Goal: Navigation & Orientation: Find specific page/section

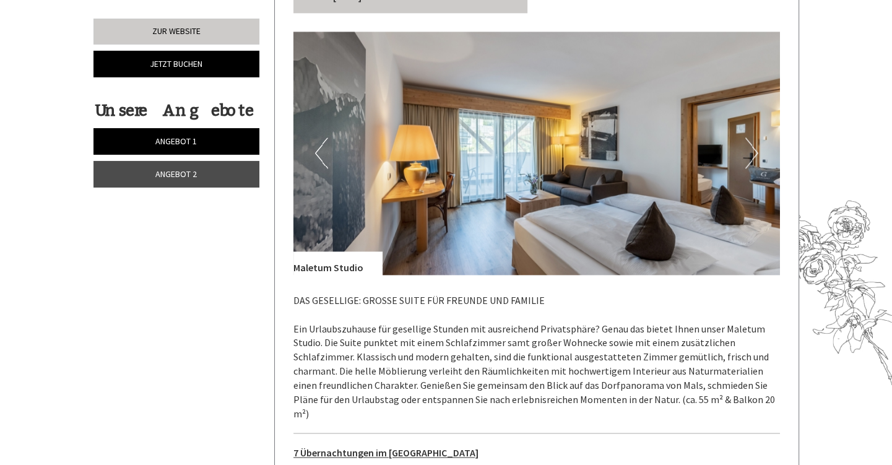
scroll to position [1633, 0]
click at [751, 138] on button "Next" at bounding box center [751, 153] width 13 height 31
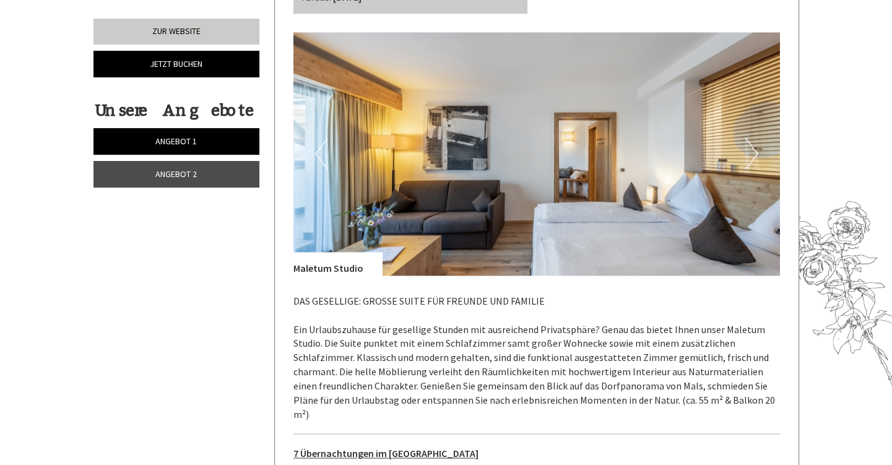
click at [751, 138] on button "Next" at bounding box center [751, 153] width 13 height 31
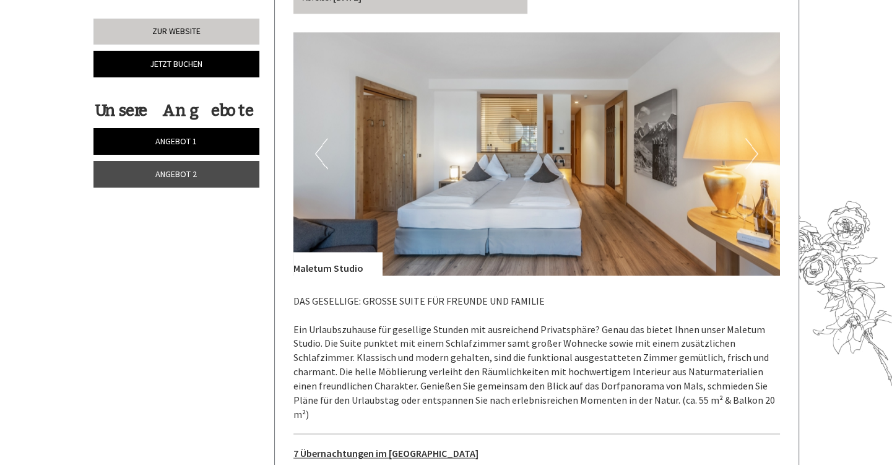
click at [751, 138] on button "Next" at bounding box center [751, 153] width 13 height 31
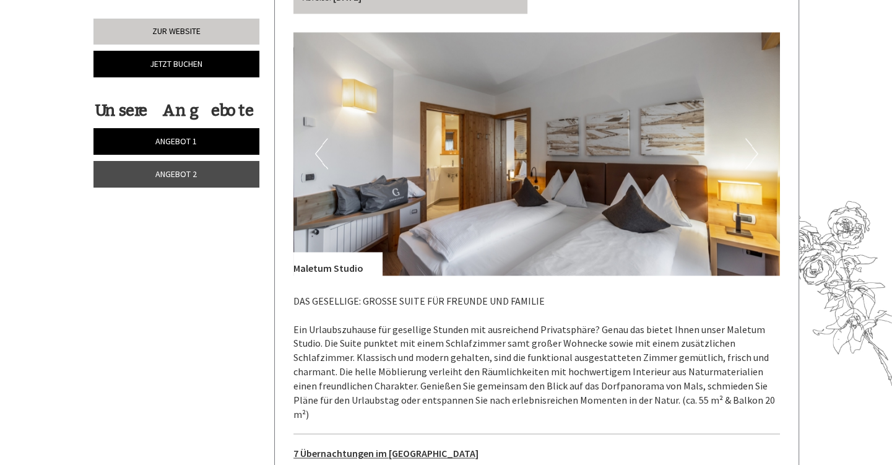
click at [751, 138] on button "Next" at bounding box center [751, 153] width 13 height 31
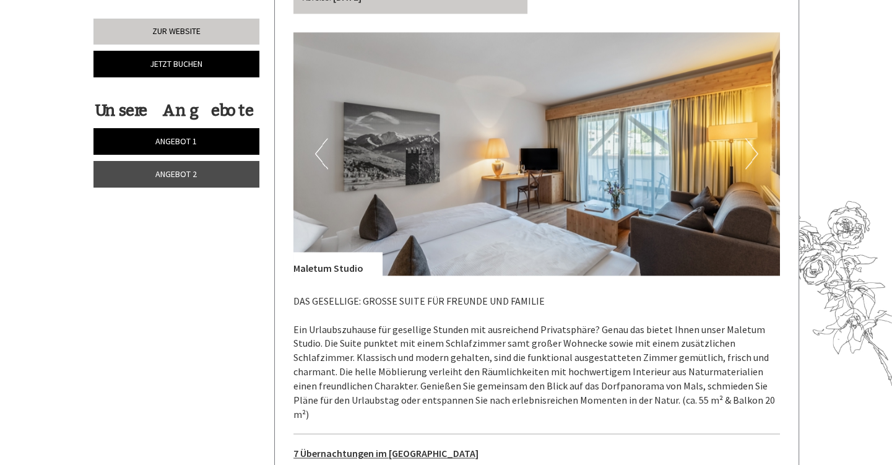
click at [751, 138] on button "Next" at bounding box center [751, 153] width 13 height 31
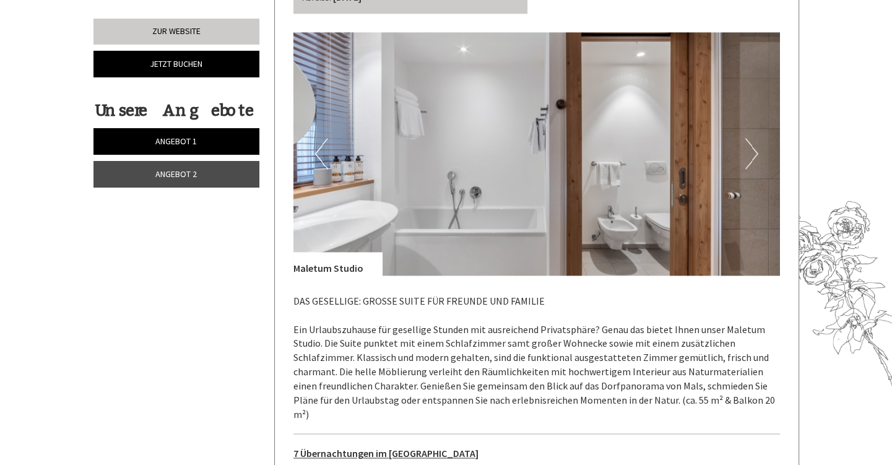
click at [751, 138] on button "Next" at bounding box center [751, 153] width 13 height 31
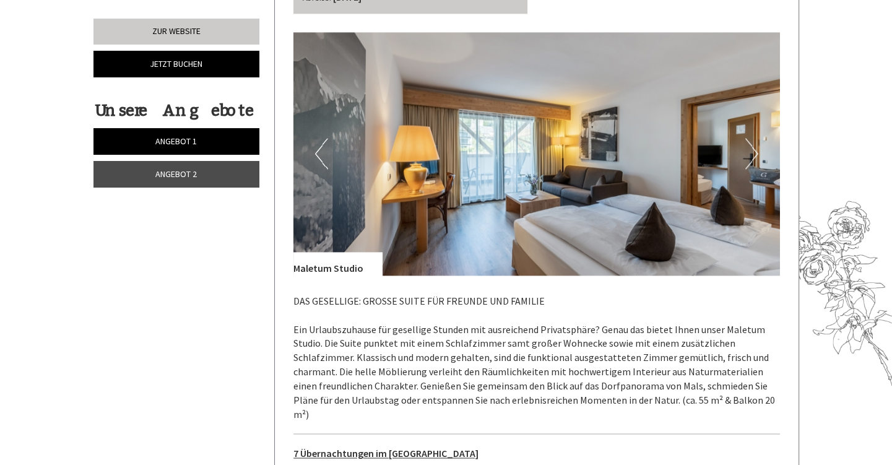
click at [751, 138] on button "Next" at bounding box center [751, 153] width 13 height 31
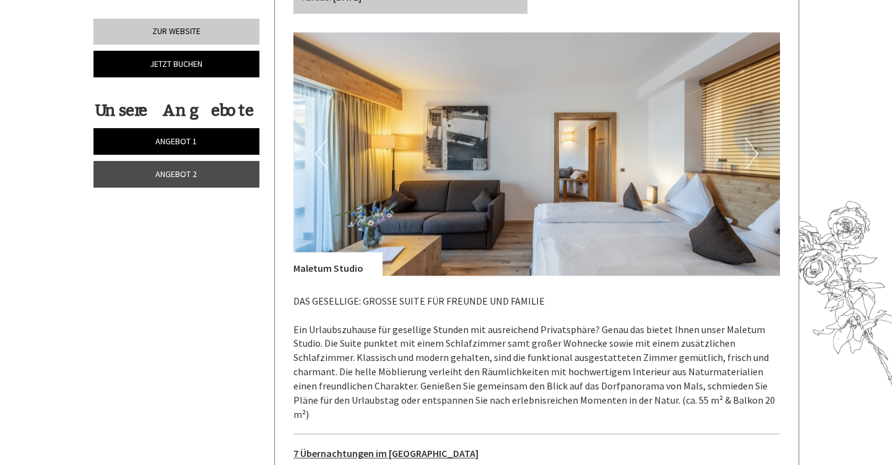
click at [751, 138] on button "Next" at bounding box center [751, 153] width 13 height 31
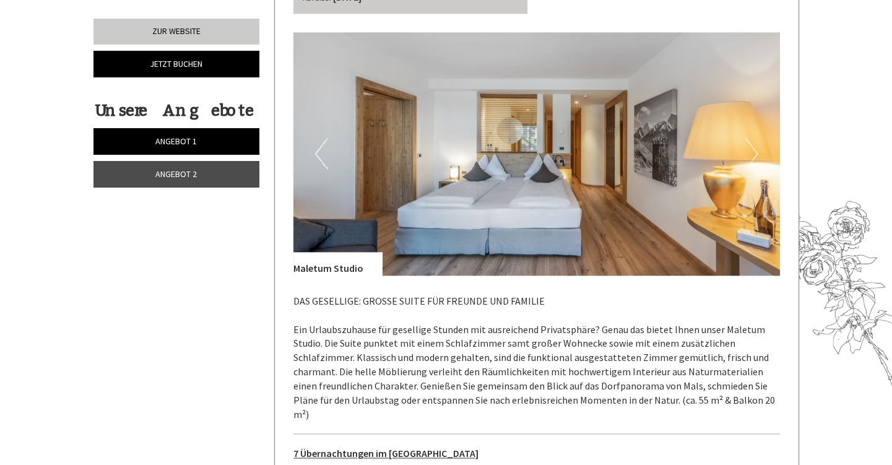
click at [751, 138] on button "Next" at bounding box center [751, 153] width 13 height 31
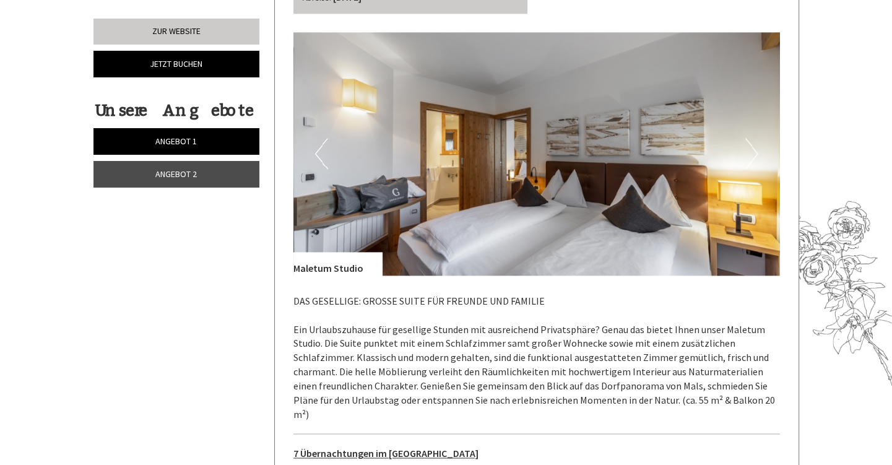
click at [751, 138] on button "Next" at bounding box center [751, 153] width 13 height 31
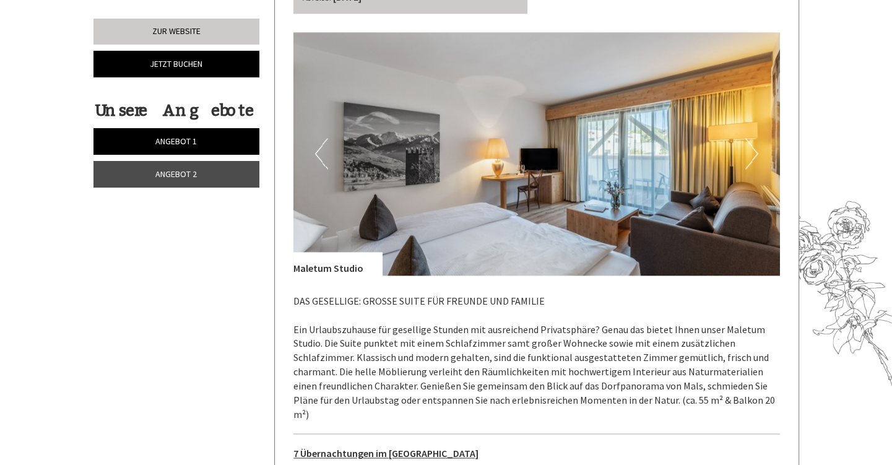
click at [751, 138] on button "Next" at bounding box center [751, 153] width 13 height 31
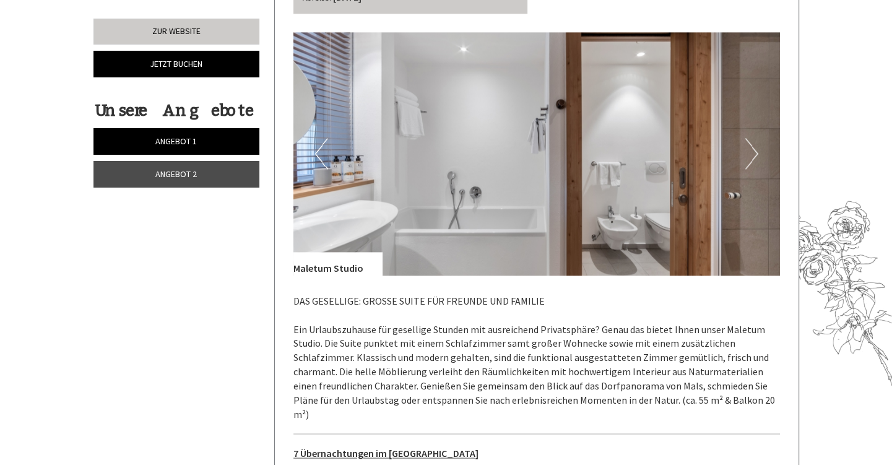
click at [751, 138] on button "Next" at bounding box center [751, 153] width 13 height 31
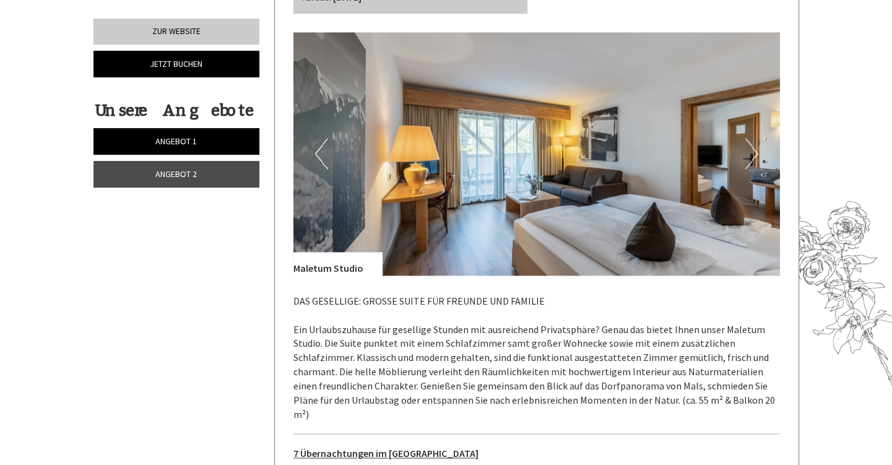
click at [751, 138] on button "Next" at bounding box center [751, 153] width 13 height 31
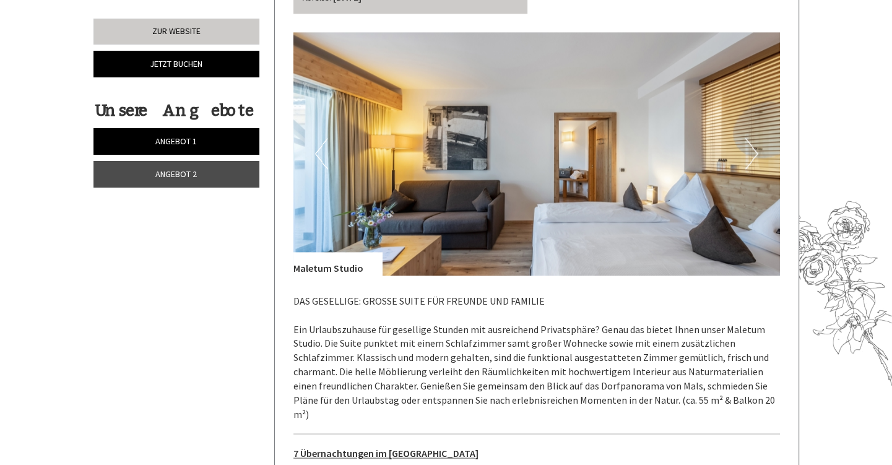
click at [189, 169] on span "Angebot 2" at bounding box center [175, 173] width 41 height 11
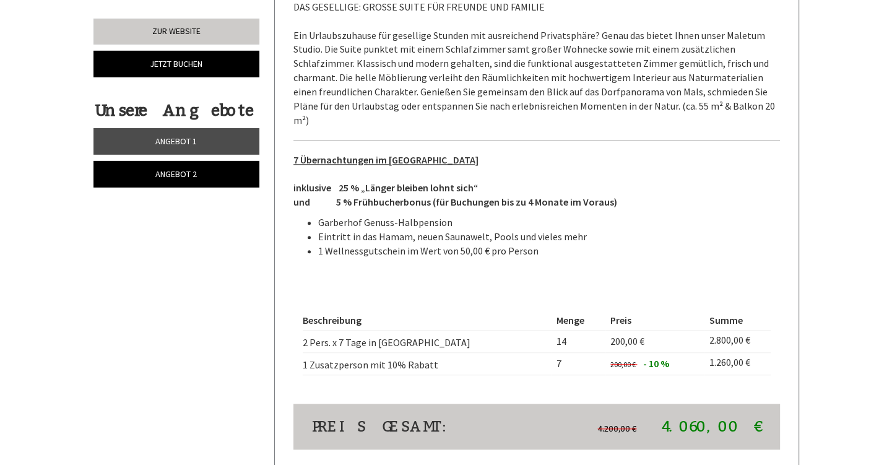
scroll to position [927, 0]
